Goal: Obtain resource: Download file/media

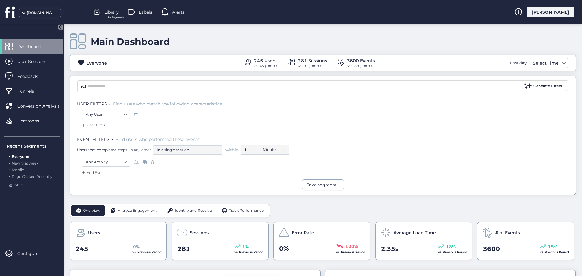
scroll to position [91, 0]
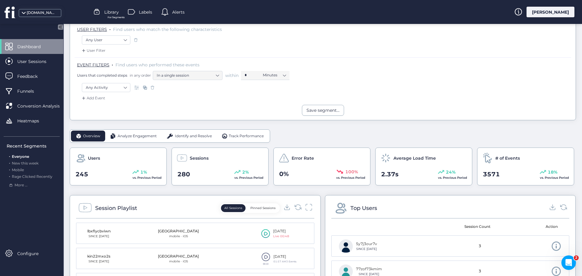
scroll to position [61, 0]
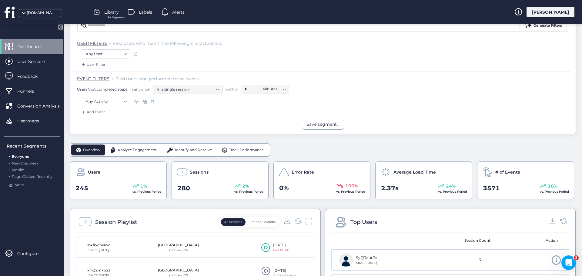
click at [129, 149] on span "Analyze Engagement" at bounding box center [137, 150] width 39 height 6
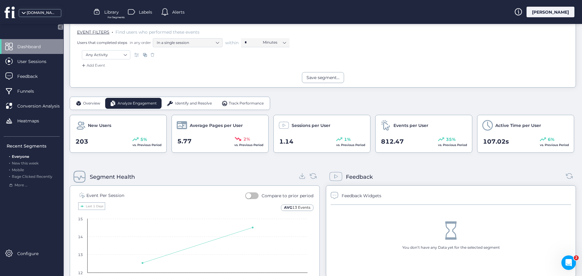
scroll to position [121, 0]
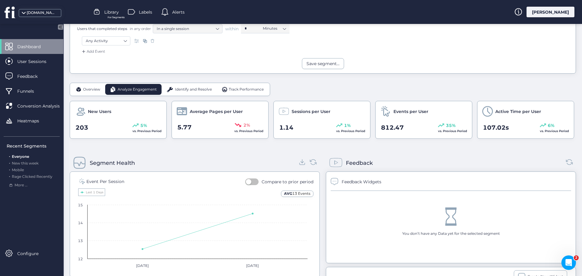
click at [199, 87] on span "Identify and Resolve" at bounding box center [193, 90] width 37 height 6
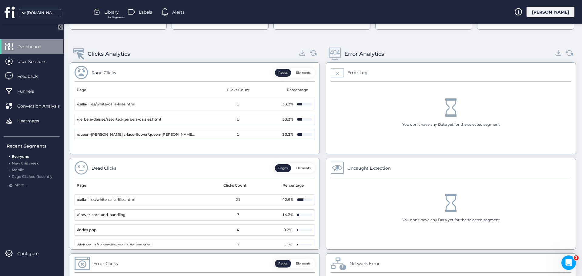
scroll to position [230, 0]
click at [301, 55] on icon at bounding box center [302, 53] width 8 height 8
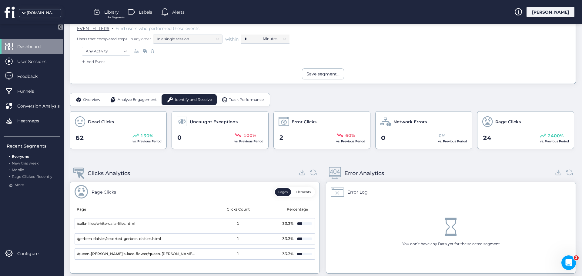
scroll to position [109, 0]
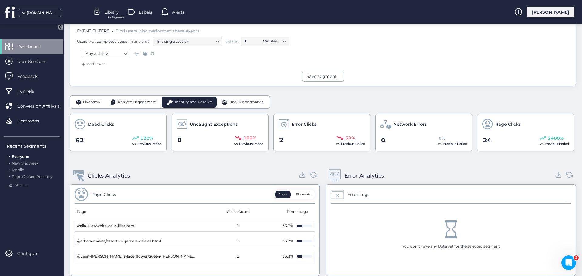
click at [230, 102] on span "Track Performance" at bounding box center [246, 102] width 35 height 6
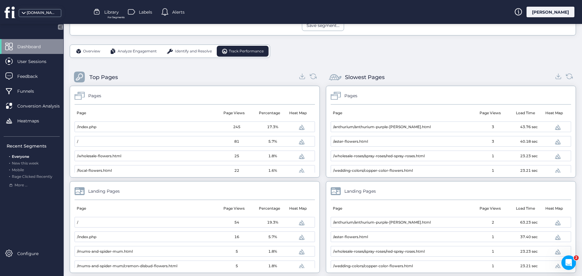
scroll to position [169, 0]
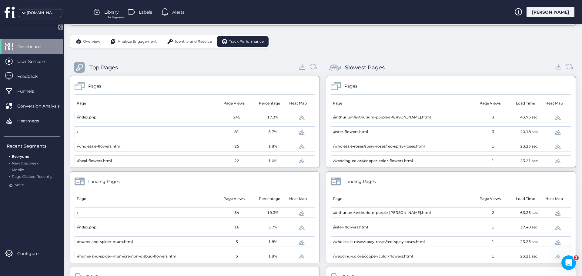
click at [298, 69] on icon at bounding box center [302, 66] width 8 height 8
click at [554, 69] on icon at bounding box center [558, 66] width 8 height 8
